Goal: Transaction & Acquisition: Obtain resource

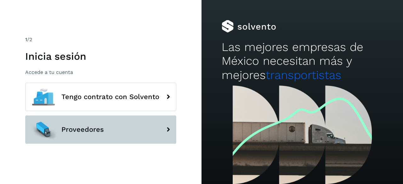
click at [92, 131] on span "Proveedores" at bounding box center [82, 130] width 43 height 8
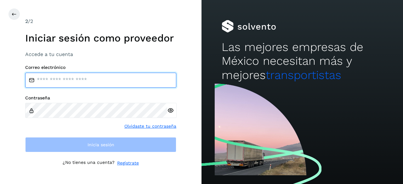
click at [96, 82] on input "email" at bounding box center [100, 80] width 151 height 15
type input "**********"
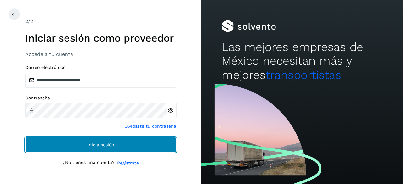
click at [99, 146] on span "Inicia sesión" at bounding box center [101, 145] width 27 height 4
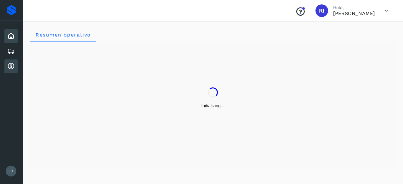
click at [12, 64] on icon at bounding box center [11, 67] width 8 height 8
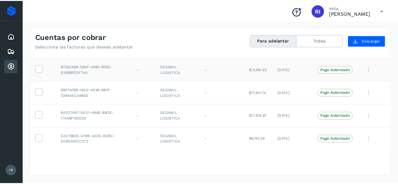
scroll to position [37, 0]
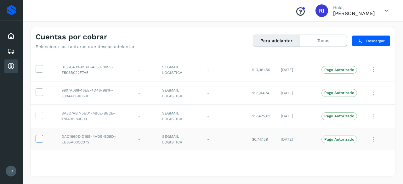
click at [37, 138] on icon at bounding box center [39, 138] width 7 height 7
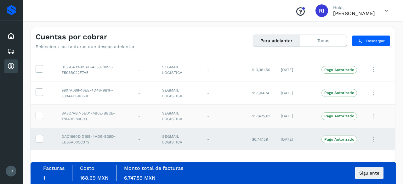
click at [38, 111] on td at bounding box center [44, 116] width 26 height 23
click at [38, 119] on td at bounding box center [44, 116] width 26 height 23
click at [39, 114] on icon at bounding box center [39, 115] width 7 height 7
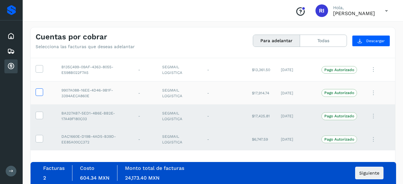
click at [37, 89] on icon at bounding box center [39, 91] width 7 height 7
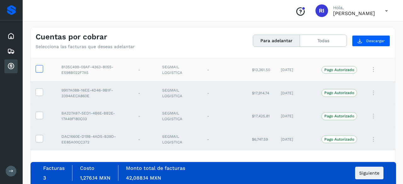
click at [38, 68] on icon at bounding box center [39, 68] width 7 height 7
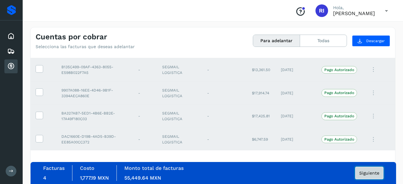
click at [368, 174] on span "Siguiente" at bounding box center [369, 173] width 20 height 4
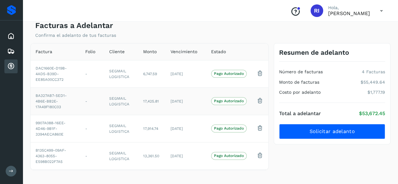
scroll to position [20, 0]
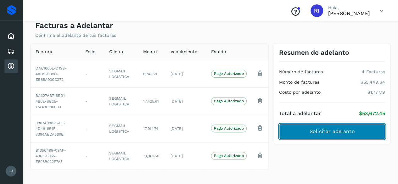
click at [316, 132] on span "Solicitar adelanto" at bounding box center [331, 131] width 45 height 7
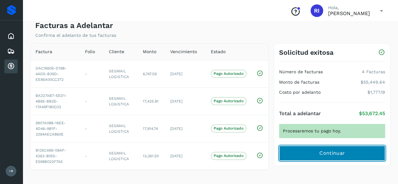
click at [315, 154] on button "Continuar" at bounding box center [332, 153] width 106 height 15
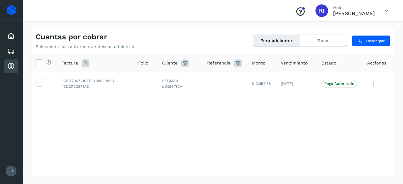
click at [321, 122] on div "Selecciona todas las facturas disponibles para adelanto Factura Folio Cliente R…" at bounding box center [213, 102] width 365 height 96
click at [383, 6] on icon at bounding box center [386, 10] width 13 height 13
click at [361, 28] on div "Cerrar sesión" at bounding box center [355, 28] width 75 height 12
